Goal: Information Seeking & Learning: Learn about a topic

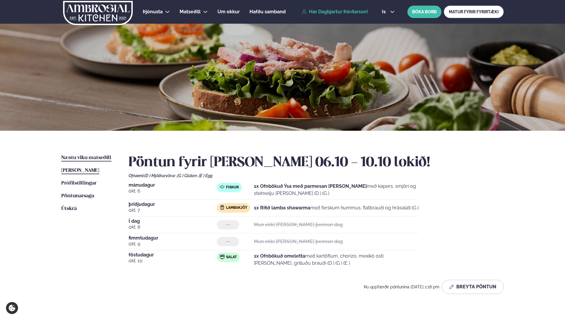
click at [99, 158] on span "Næstu viku matseðill" at bounding box center [86, 157] width 50 height 5
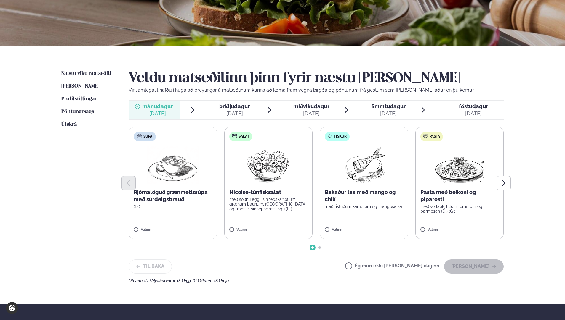
scroll to position [89, 0]
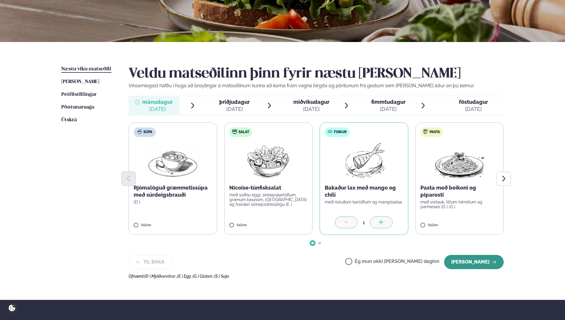
click at [473, 261] on button "[PERSON_NAME]" at bounding box center [474, 262] width 60 height 14
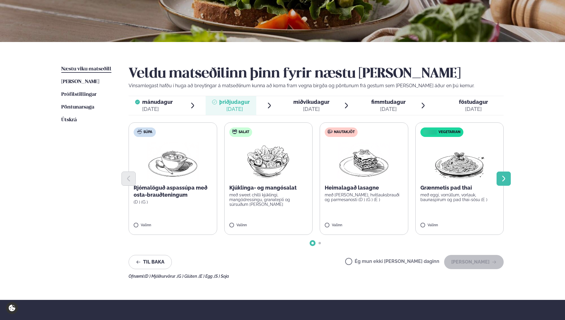
click at [505, 183] on button "Next slide" at bounding box center [503, 179] width 14 height 14
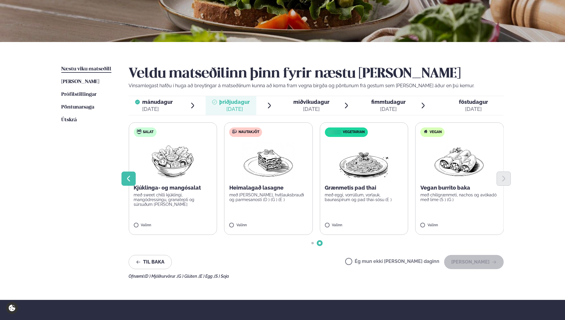
click at [128, 176] on icon "Previous slide" at bounding box center [128, 178] width 7 height 7
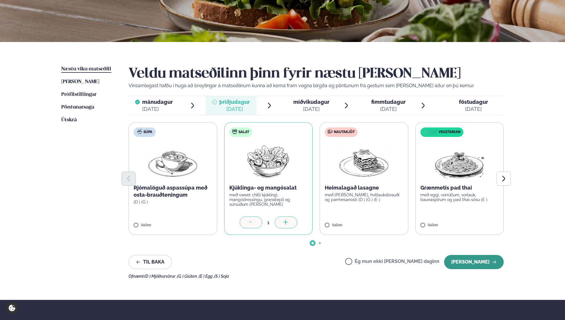
click at [461, 261] on button "[PERSON_NAME]" at bounding box center [474, 262] width 60 height 14
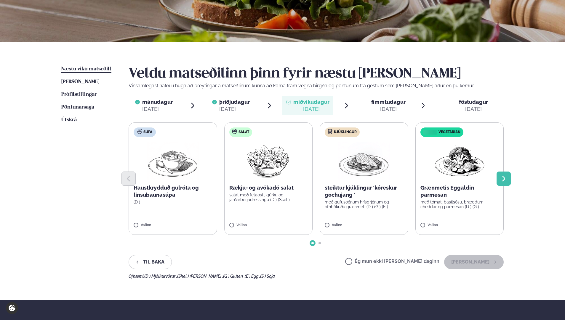
click at [505, 174] on button "Next slide" at bounding box center [503, 179] width 14 height 14
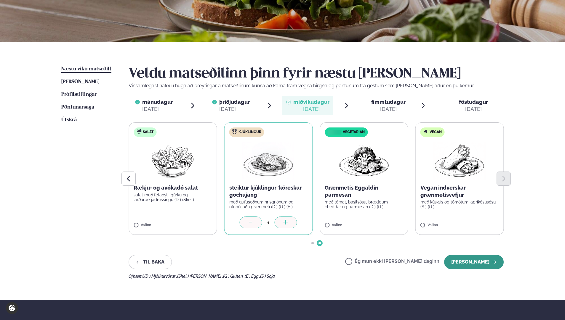
click at [470, 260] on button "[PERSON_NAME]" at bounding box center [474, 262] width 60 height 14
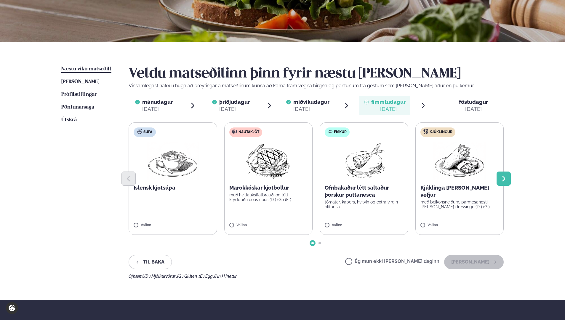
click at [503, 180] on icon "Next slide" at bounding box center [503, 178] width 7 height 7
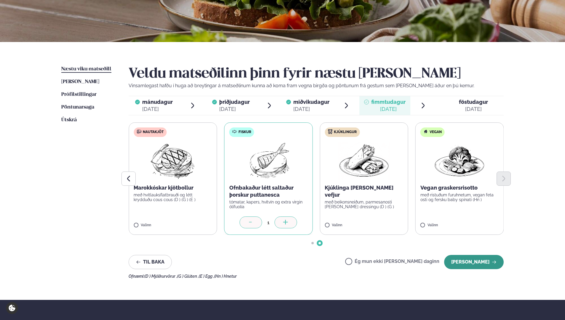
click at [467, 258] on button "[PERSON_NAME]" at bounding box center [474, 262] width 60 height 14
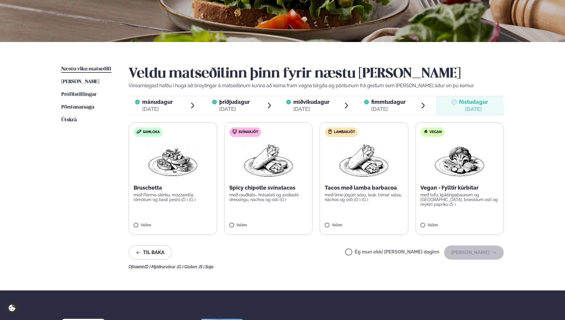
click at [233, 223] on label "Svínakjöt Spicy chipotle svínatacos með rauðkáls- hrásalati og avókadó dressing…" at bounding box center [268, 179] width 89 height 113
click at [469, 249] on button "[PERSON_NAME]" at bounding box center [474, 253] width 60 height 14
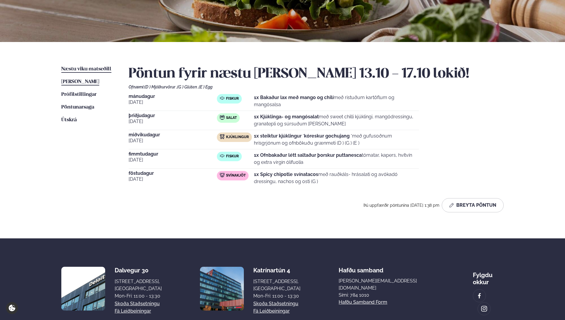
click at [99, 82] on span "[PERSON_NAME]" at bounding box center [80, 81] width 38 height 5
